Goal: Communication & Community: Answer question/provide support

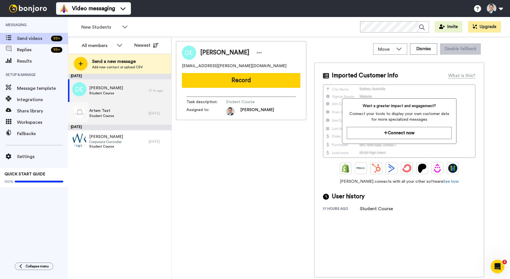
click at [131, 111] on div "Artem Test Student Course" at bounding box center [108, 113] width 81 height 23
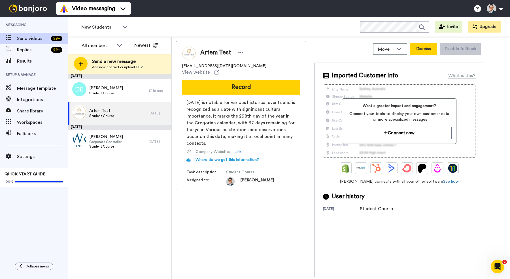
click at [426, 52] on button "Dismiss" at bounding box center [423, 48] width 27 height 11
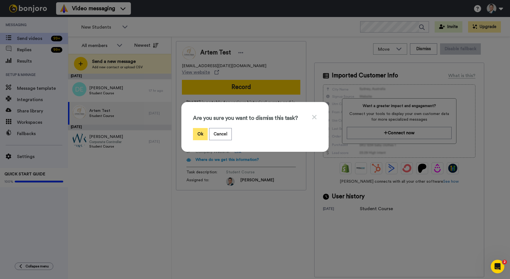
click at [198, 138] on button "Ok" at bounding box center [200, 134] width 15 height 12
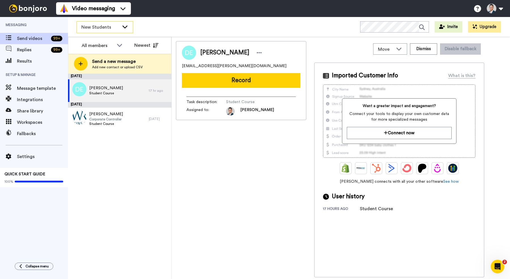
click at [125, 30] on div "New Students" at bounding box center [105, 27] width 56 height 11
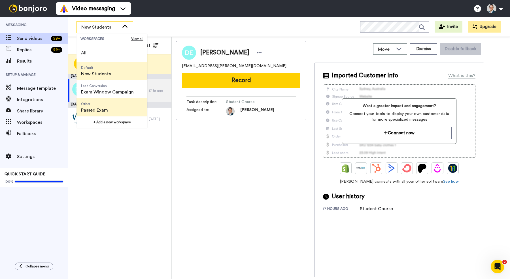
scroll to position [36, 0]
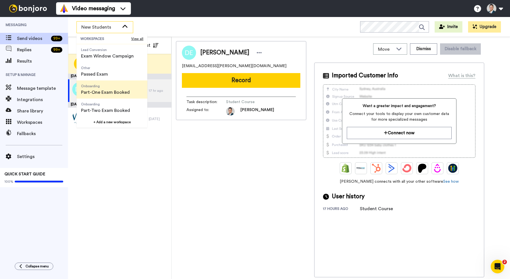
click at [106, 96] on span "Onboarding Part-One Exam Booked" at bounding box center [106, 89] width 58 height 18
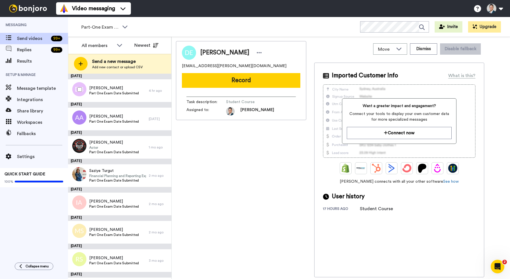
click at [106, 96] on div "Damali Busingye Part One Exam Date Submitted" at bounding box center [108, 90] width 81 height 23
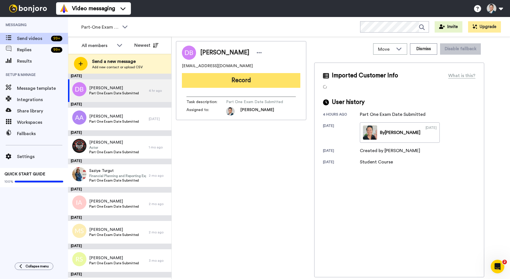
click at [240, 86] on button "Record" at bounding box center [241, 80] width 118 height 15
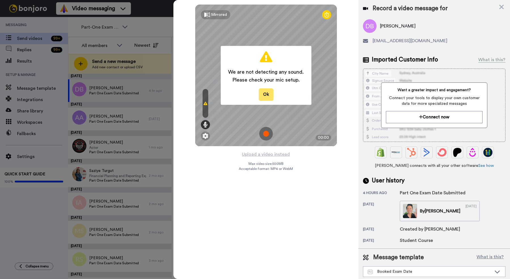
click at [260, 93] on button "Ok" at bounding box center [266, 94] width 15 height 12
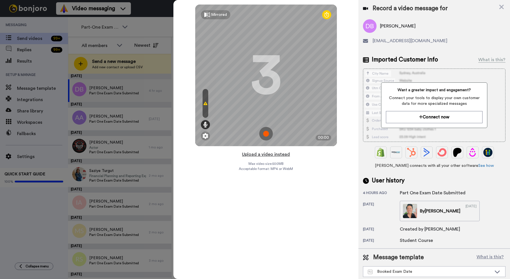
click at [249, 155] on button "Upload a video instead" at bounding box center [265, 154] width 51 height 7
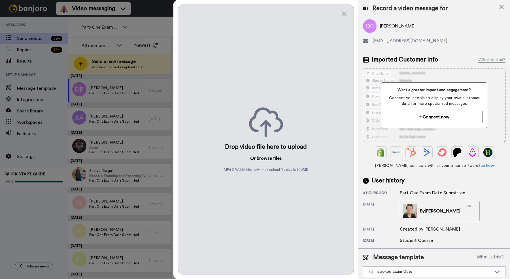
click at [261, 160] on button "browse" at bounding box center [264, 158] width 15 height 7
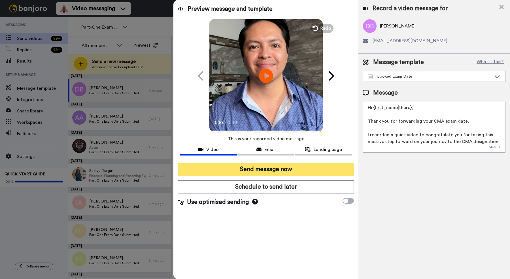
click at [239, 170] on button "Send message now" at bounding box center [266, 169] width 176 height 13
